Goal: Information Seeking & Learning: Understand process/instructions

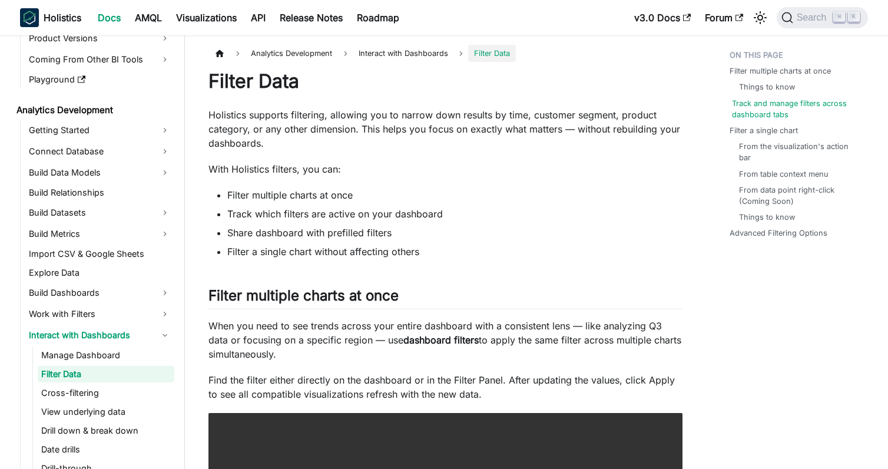
click at [762, 107] on link "Track and manage filters across dashboard tabs" at bounding box center [797, 109] width 131 height 22
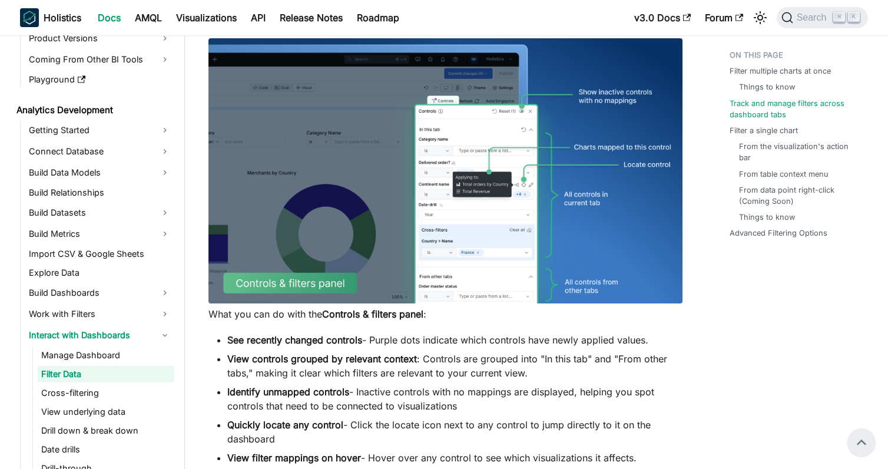
scroll to position [970, 0]
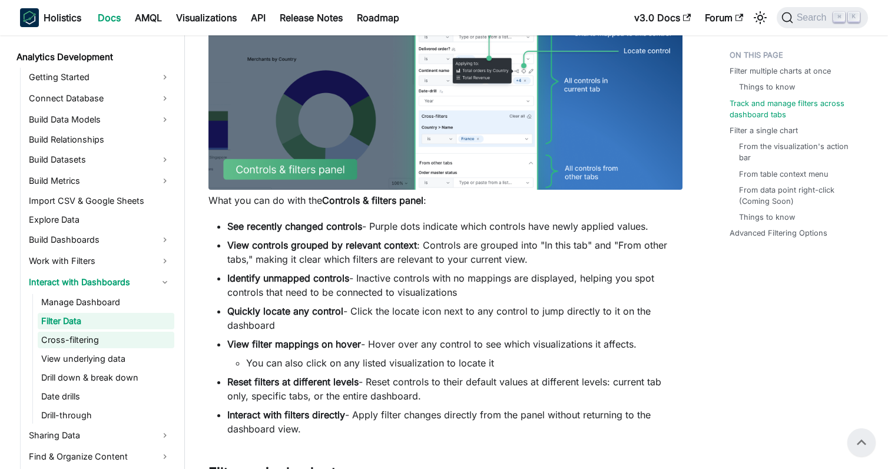
scroll to position [188, 0]
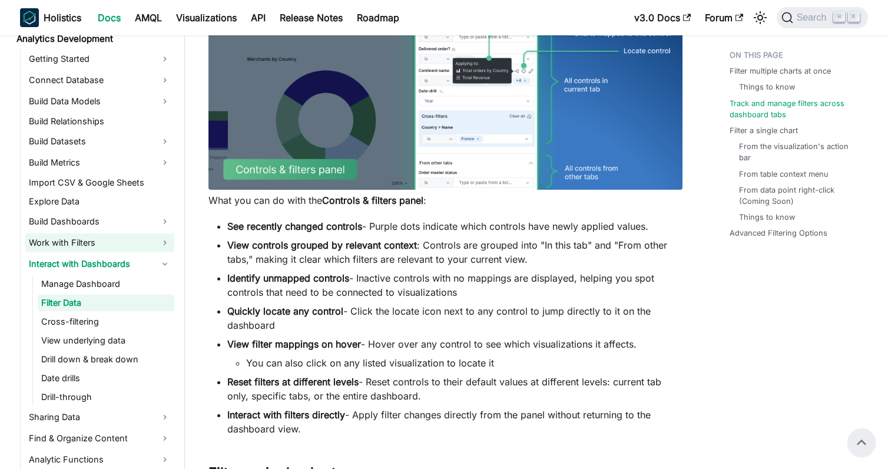
click at [49, 240] on link "Work with Filters" at bounding box center [99, 242] width 149 height 19
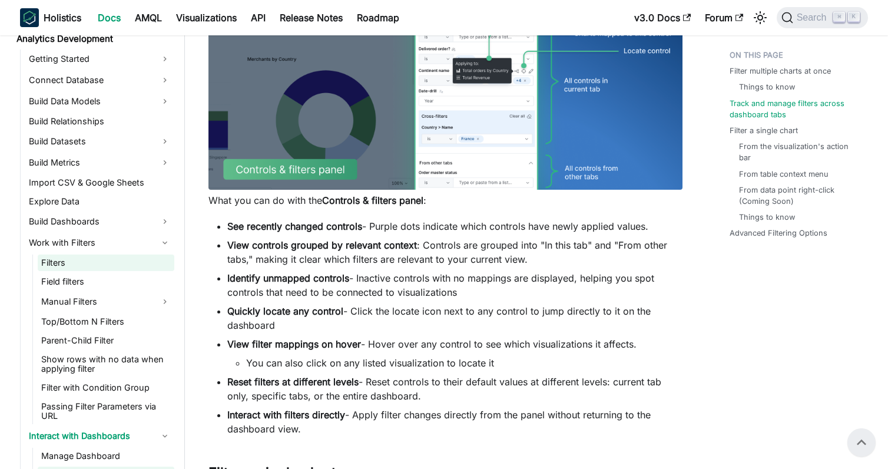
click at [59, 259] on link "Filters" at bounding box center [106, 262] width 137 height 16
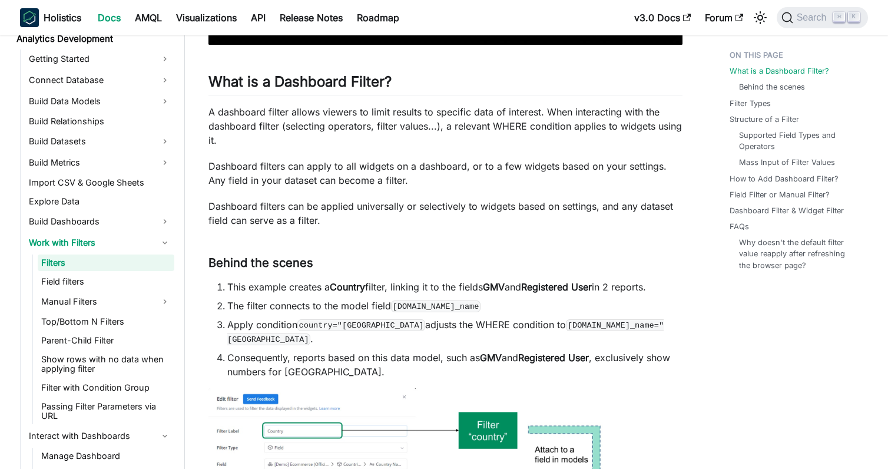
scroll to position [457, 0]
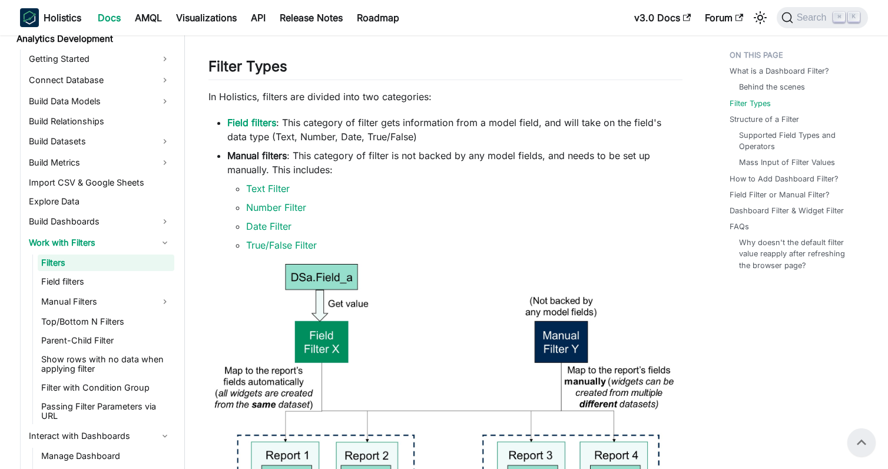
scroll to position [1142, 0]
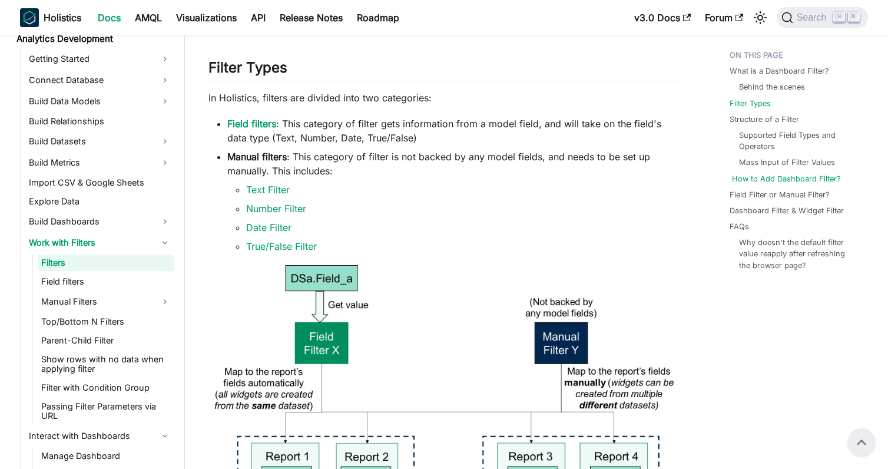
click at [765, 178] on link "How to Add Dashboard Filter?" at bounding box center [786, 178] width 109 height 11
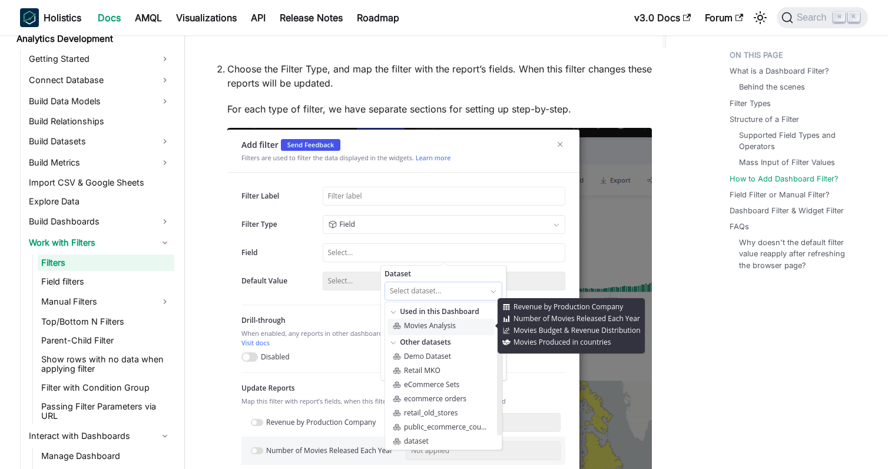
scroll to position [3286, 0]
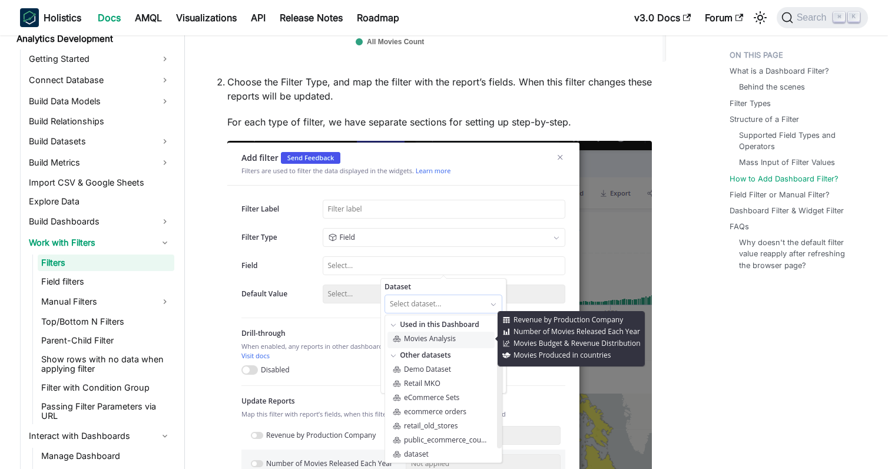
scroll to position [3272, 0]
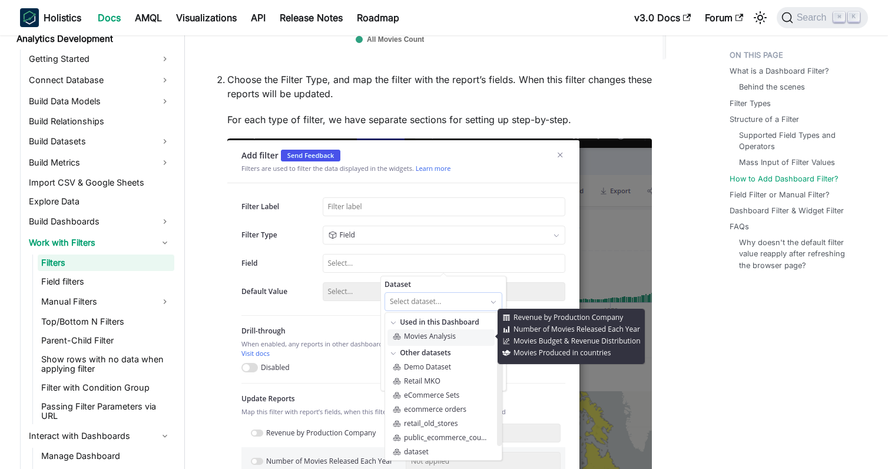
click at [676, 289] on li "Choose the Filter Type, and map the filter with the report’s fields. When this …" at bounding box center [454, 328] width 455 height 513
click at [681, 231] on li "Choose the Filter Type, and map the filter with the report’s fields. When this …" at bounding box center [454, 328] width 455 height 513
click at [681, 160] on li "Choose the Filter Type, and map the filter with the report’s fields. When this …" at bounding box center [454, 328] width 455 height 513
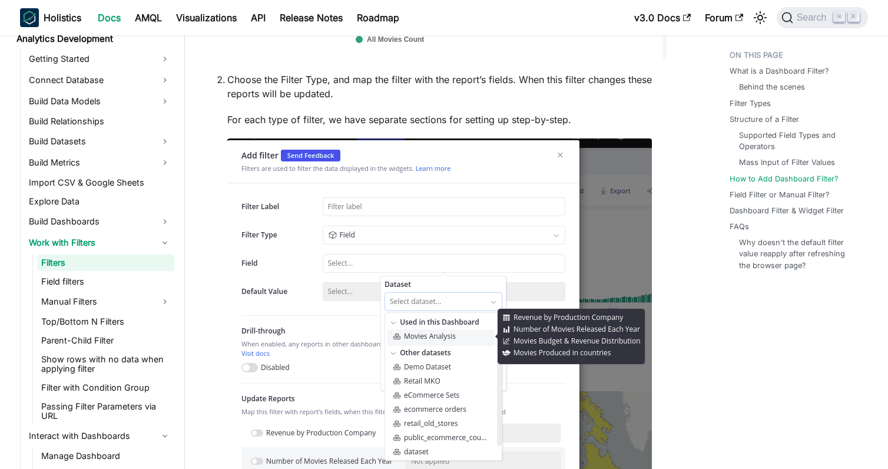
click at [672, 258] on li "Choose the Filter Type, and map the filter with the report’s fields. When this …" at bounding box center [454, 328] width 455 height 513
click at [673, 190] on li "Choose the Filter Type, and map the filter with the report’s fields. When this …" at bounding box center [454, 328] width 455 height 513
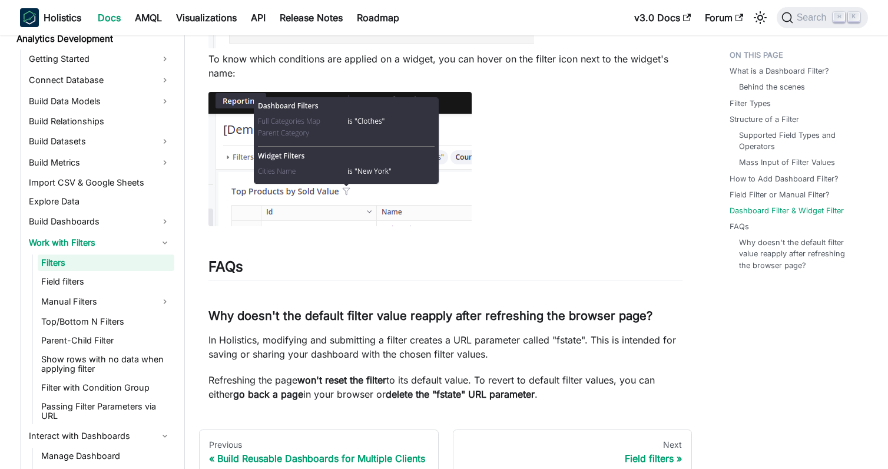
scroll to position [4637, 0]
